Goal: Navigation & Orientation: Find specific page/section

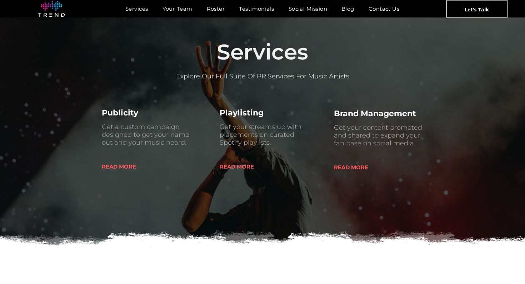
scroll to position [266, 0]
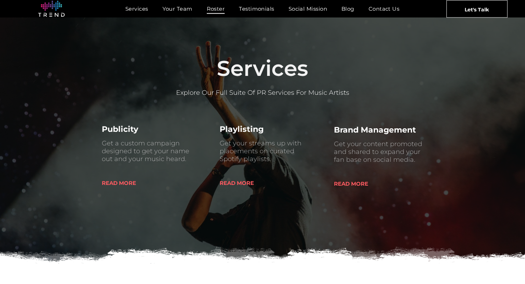
click at [211, 8] on span "Roster" at bounding box center [216, 9] width 18 height 10
